Goal: Information Seeking & Learning: Learn about a topic

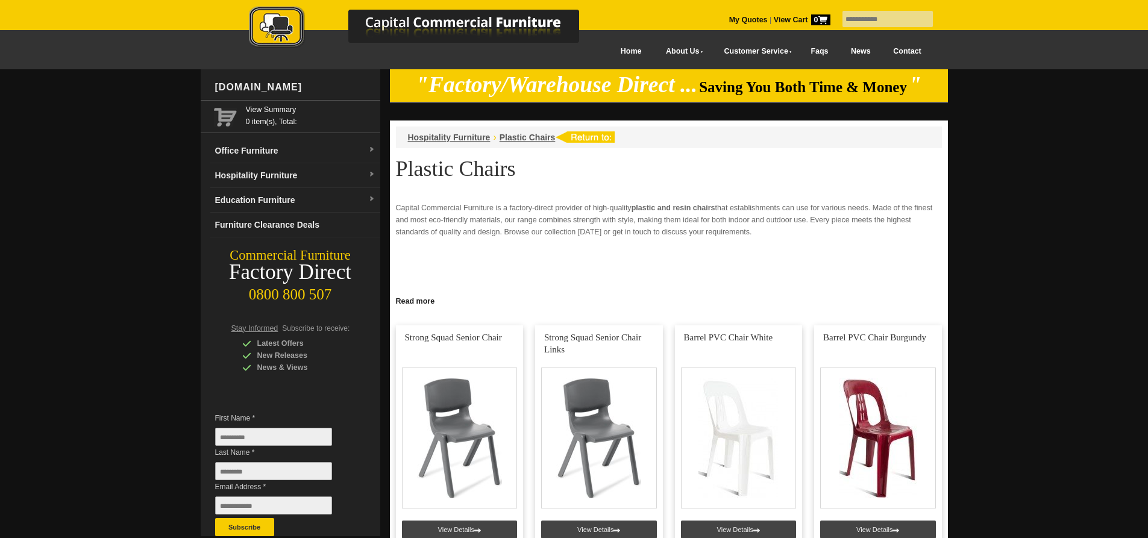
scroll to position [241, 0]
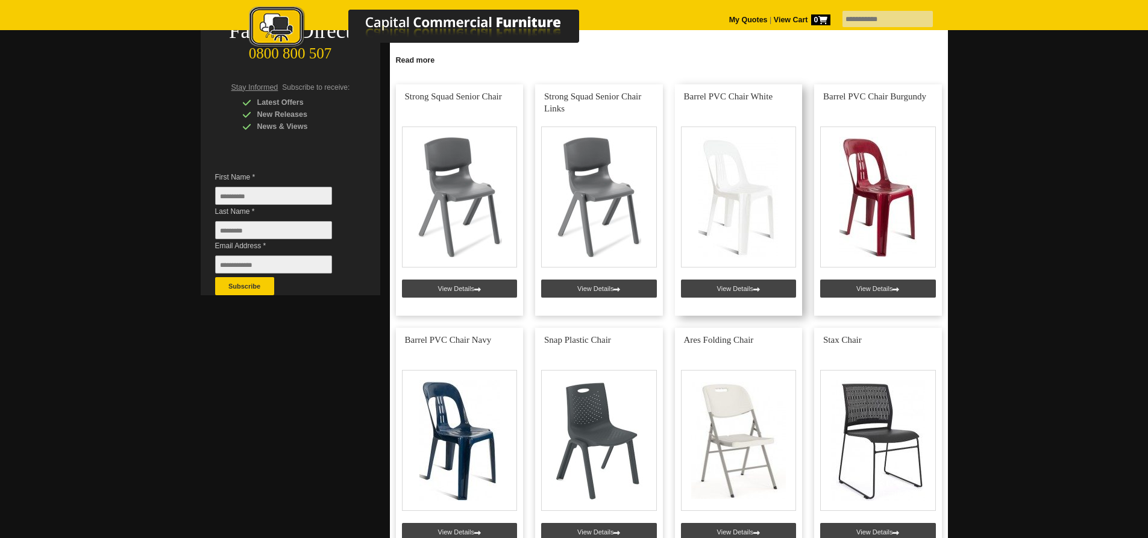
click at [726, 286] on link at bounding box center [739, 199] width 128 height 231
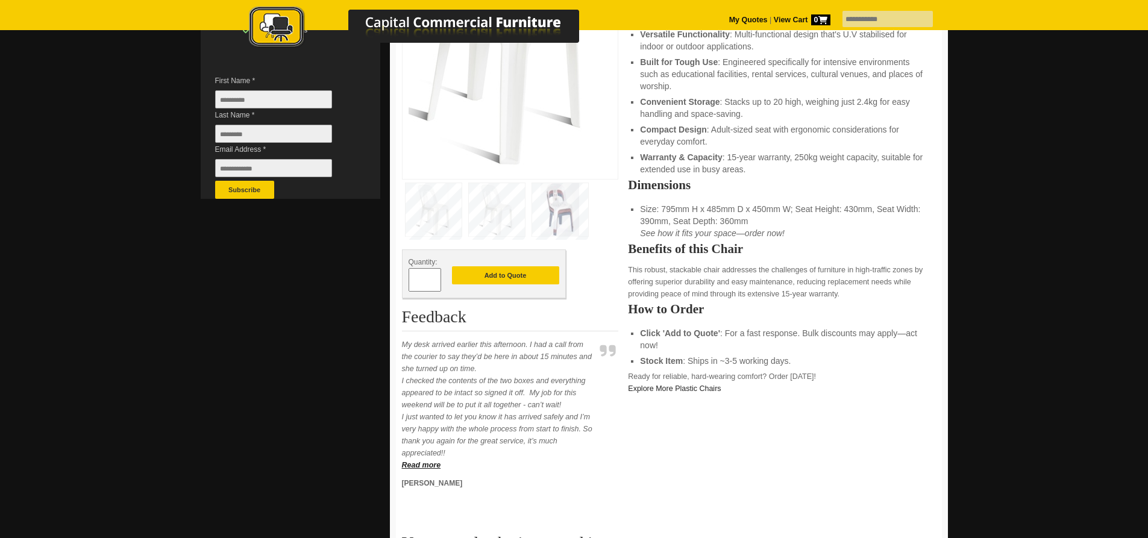
scroll to position [181, 0]
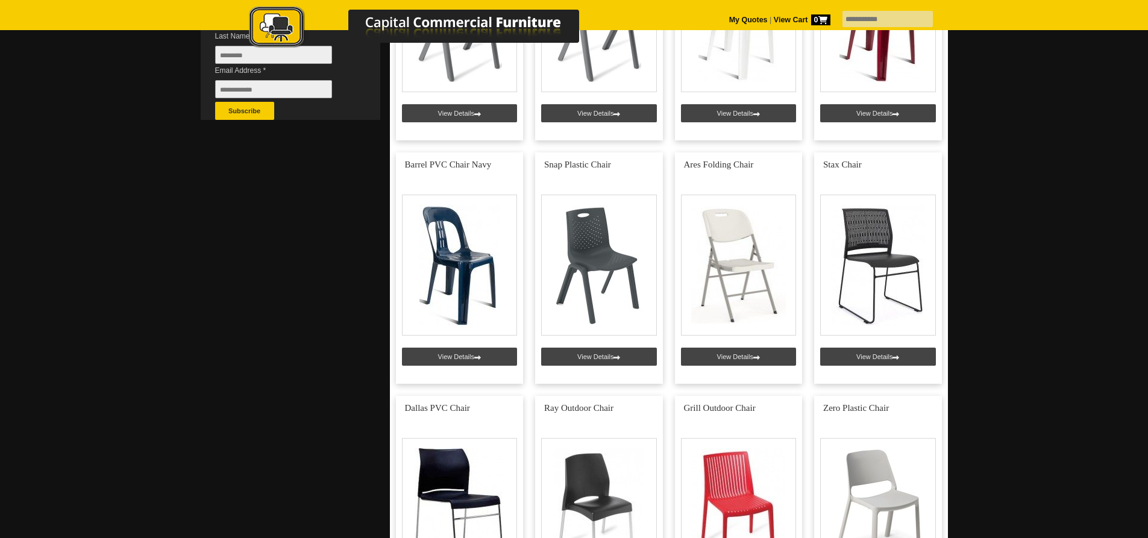
scroll to position [422, 0]
